Goal: Task Accomplishment & Management: Manage account settings

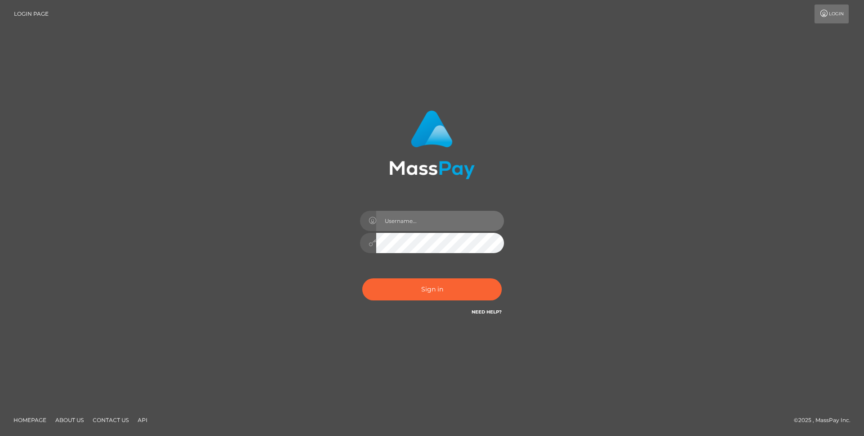
type input "alaintet"
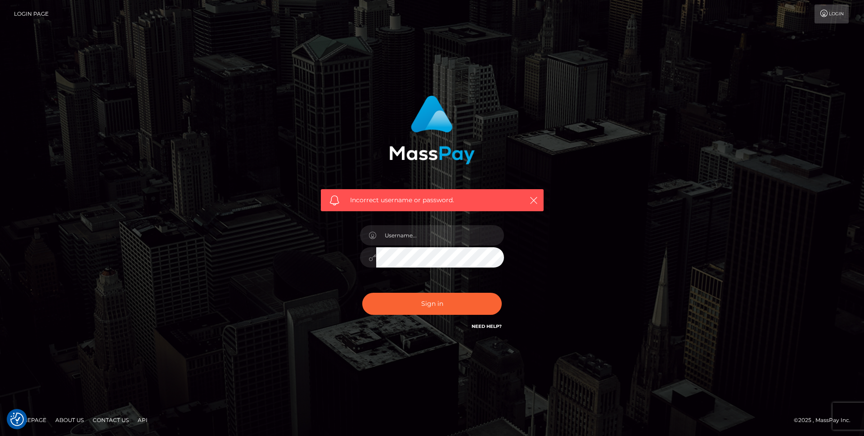
click at [413, 283] on div at bounding box center [432, 252] width 158 height 69
click at [411, 302] on button "Sign in" at bounding box center [432, 304] width 140 height 22
click at [402, 237] on input "text" at bounding box center [440, 235] width 128 height 20
type input "alaintet"
click at [404, 304] on button "Sign in" at bounding box center [432, 304] width 140 height 22
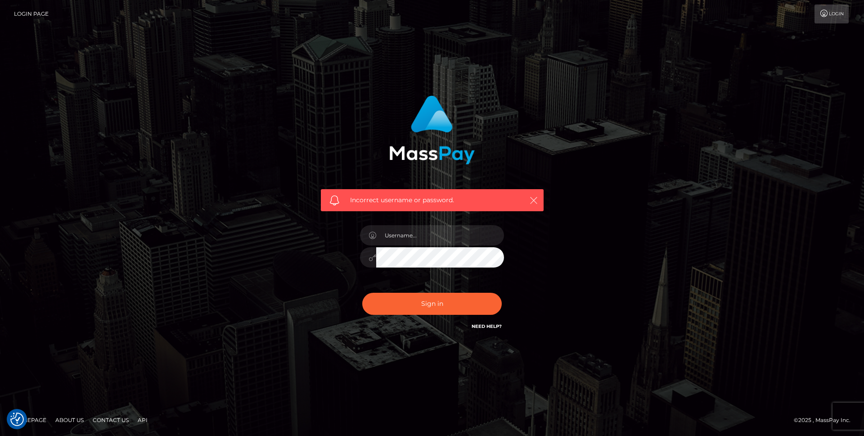
click at [534, 200] on icon "button" at bounding box center [533, 200] width 9 height 9
